Goal: Task Accomplishment & Management: Use online tool/utility

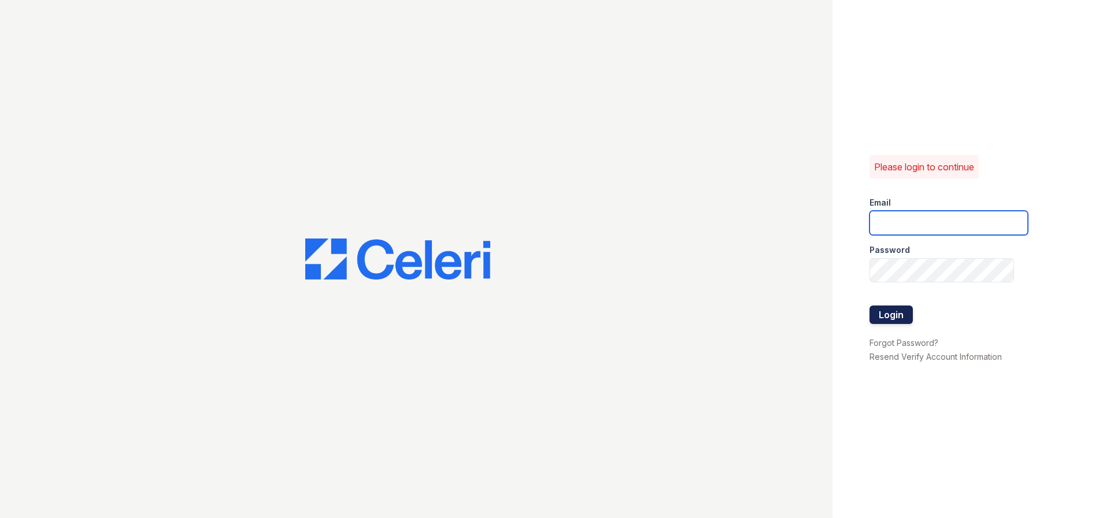
type input "[EMAIL_ADDRESS][DOMAIN_NAME]"
click at [901, 312] on button "Login" at bounding box center [890, 315] width 43 height 18
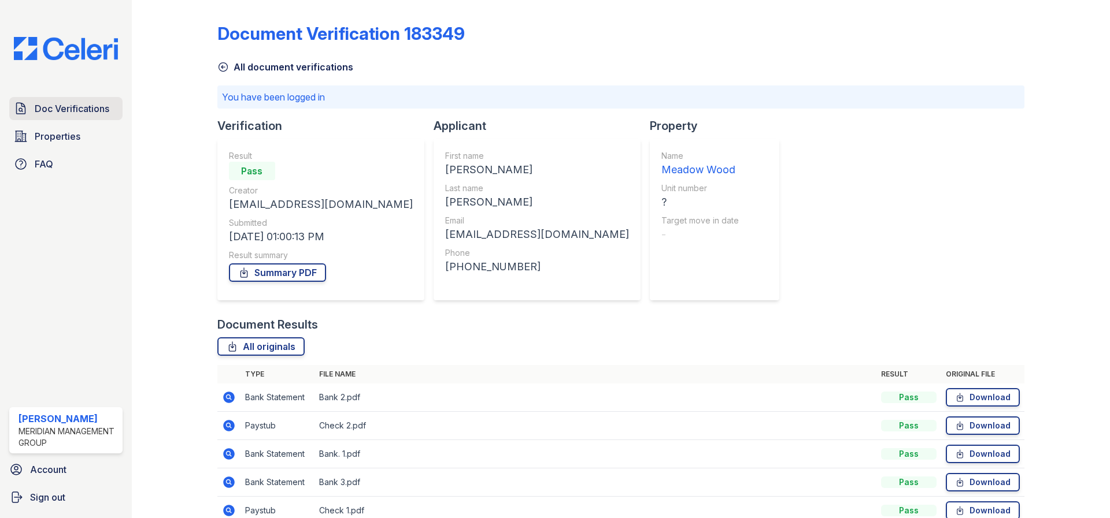
click at [76, 106] on span "Doc Verifications" at bounding box center [72, 109] width 75 height 14
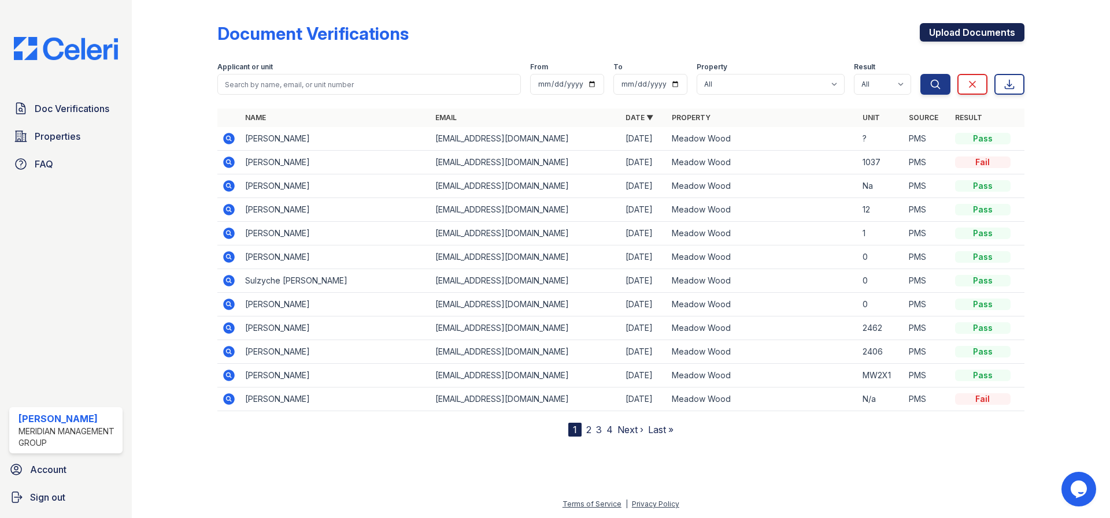
click at [960, 36] on link "Upload Documents" at bounding box center [971, 32] width 105 height 18
